Goal: Task Accomplishment & Management: Complete application form

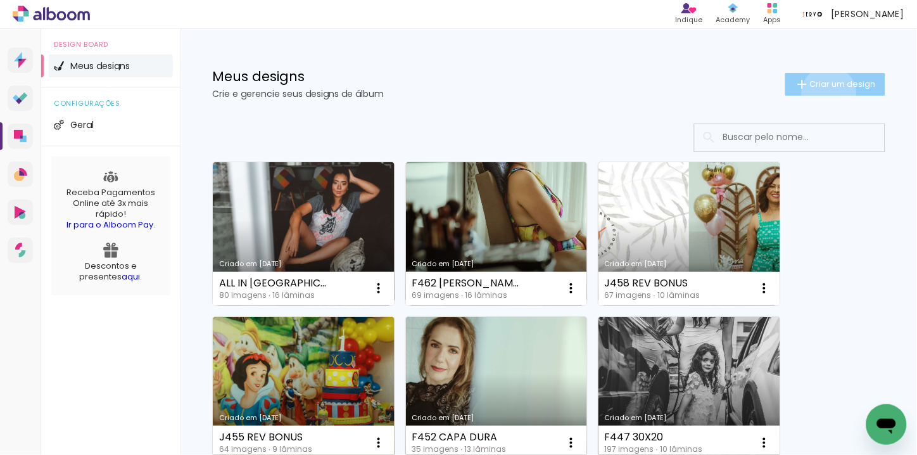
click at [817, 93] on paper-button "Criar um design" at bounding box center [835, 84] width 100 height 23
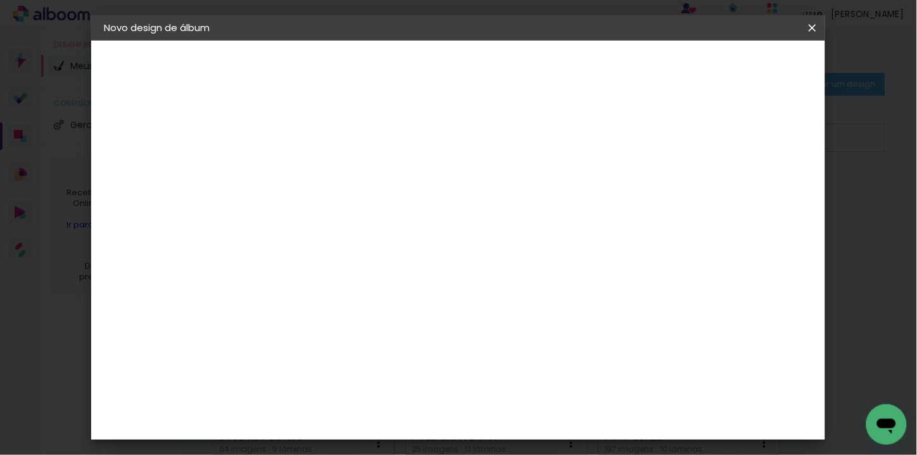
click at [311, 178] on input at bounding box center [311, 170] width 0 height 20
type input "MauMau"
type paper-input "MauMau"
click at [441, 64] on paper-button "Avançar" at bounding box center [410, 67] width 62 height 22
click at [382, 201] on iron-icon at bounding box center [377, 203] width 10 height 10
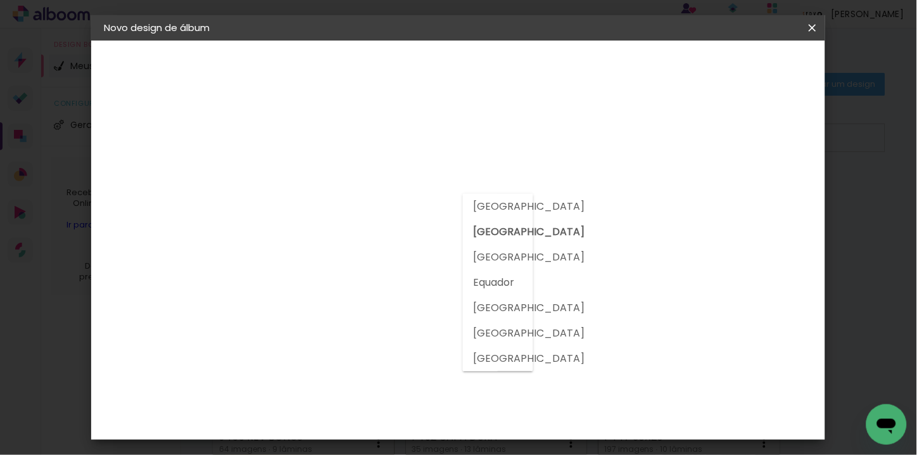
click at [382, 233] on input at bounding box center [330, 241] width 103 height 16
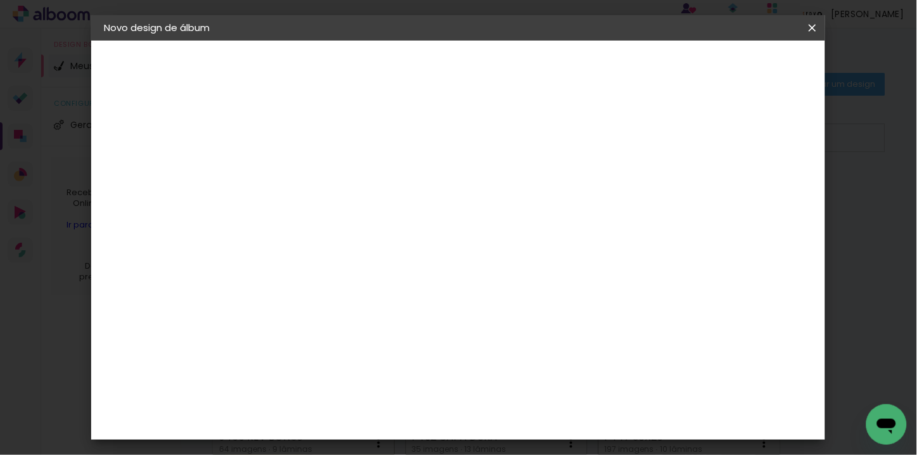
click at [352, 244] on input at bounding box center [330, 241] width 103 height 16
type input "g"
click at [379, 244] on input "image" at bounding box center [330, 241] width 103 height 16
type input "image"
type paper-input "image"
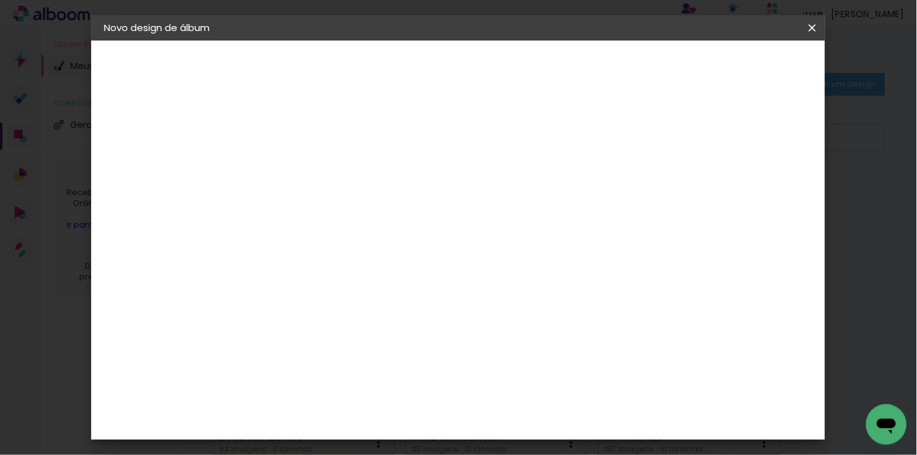
click at [386, 217] on paper-input-container "image" at bounding box center [330, 203] width 111 height 28
click at [382, 241] on input "image" at bounding box center [330, 241] width 103 height 16
click at [382, 205] on iron-icon at bounding box center [377, 203] width 10 height 10
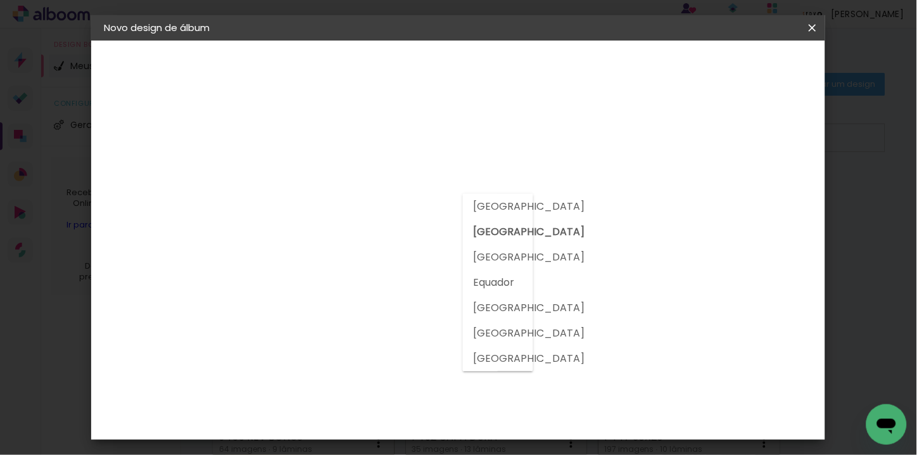
click at [509, 231] on div at bounding box center [498, 282] width 70 height 177
click at [0, 0] on slot "[GEOGRAPHIC_DATA]" at bounding box center [0, 0] width 0 height 0
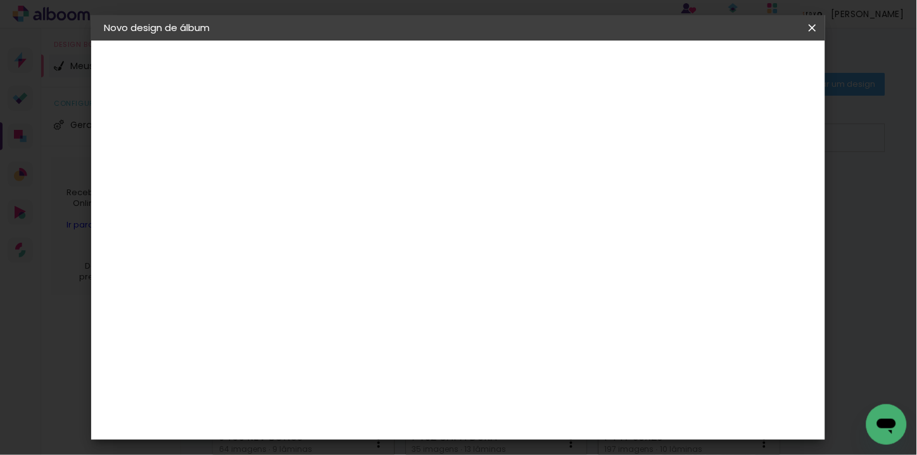
click at [382, 233] on input "image" at bounding box center [330, 241] width 103 height 16
type input "g"
type input "i"
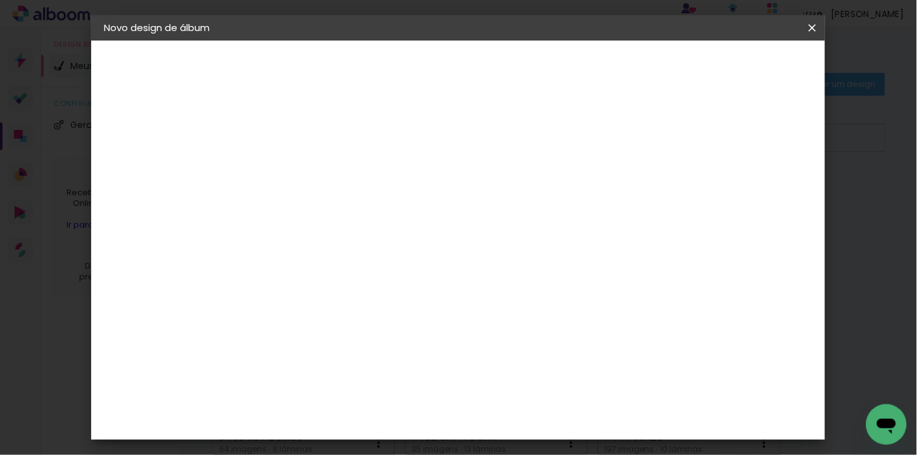
type input "i"
type input "f"
type input "ima"
type paper-input "ima"
click at [334, 331] on div "Go image" at bounding box center [318, 341] width 31 height 20
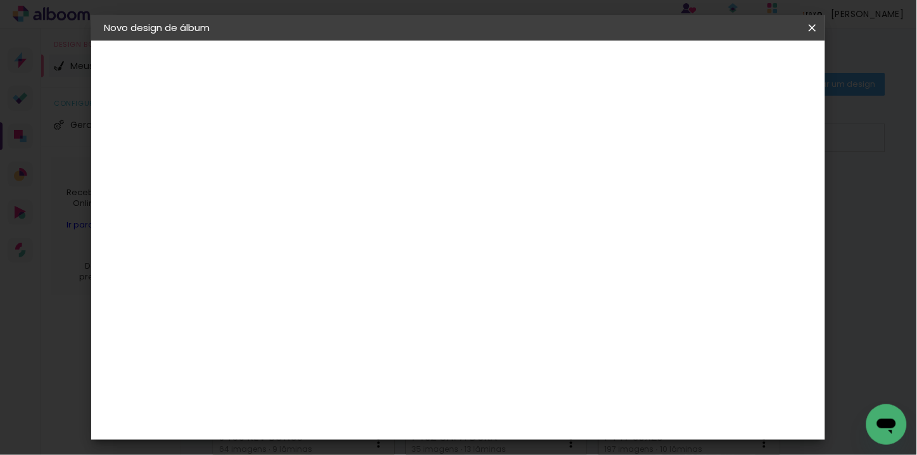
click at [386, 339] on paper-item "Go image" at bounding box center [330, 340] width 111 height 33
click at [514, 201] on paper-item "Tamanho Livre" at bounding box center [457, 193] width 113 height 28
click at [514, 230] on paper-listbox "Tamanho Livre Sugerir uma encadernadora" at bounding box center [457, 221] width 113 height 118
click at [334, 331] on div "Go image" at bounding box center [318, 341] width 31 height 20
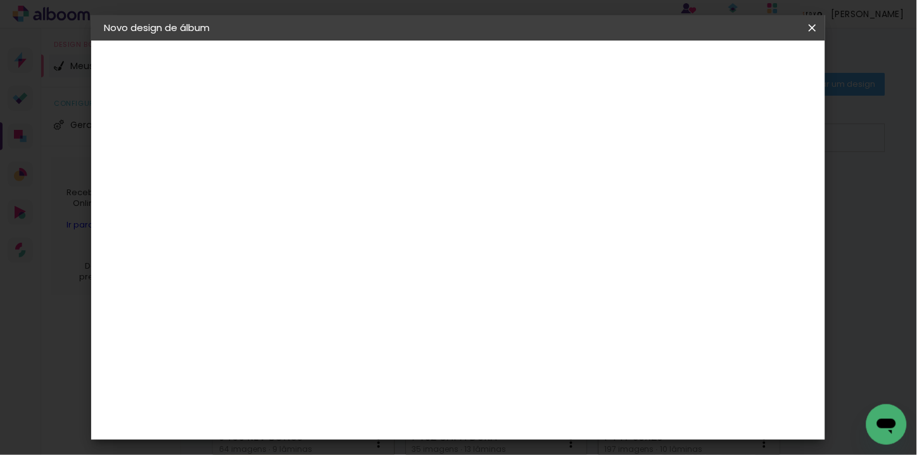
click at [334, 331] on div "Go image" at bounding box center [318, 341] width 31 height 20
click at [514, 327] on album-spec-supplier-section at bounding box center [394, 332] width 239 height 418
click at [386, 338] on paper-item "Go image" at bounding box center [330, 340] width 111 height 33
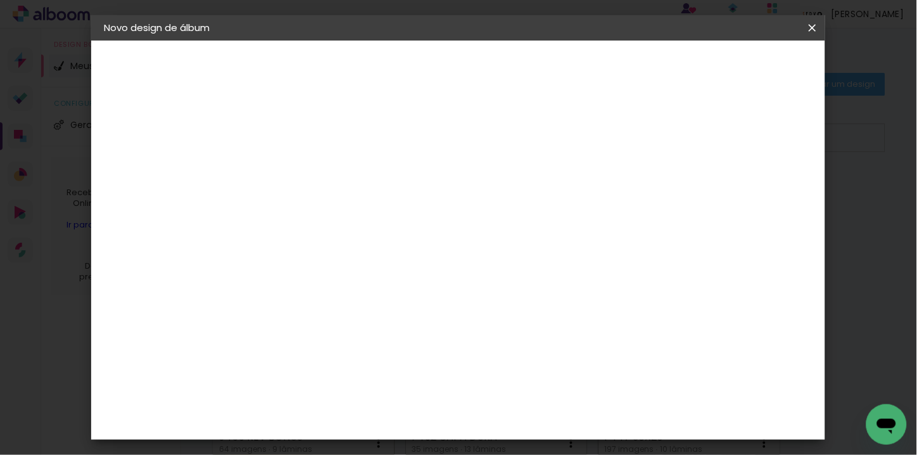
click at [514, 59] on paper-button "Avançar" at bounding box center [483, 67] width 62 height 22
click at [360, 212] on input "text" at bounding box center [335, 221] width 49 height 20
